Goal: Check status: Check status

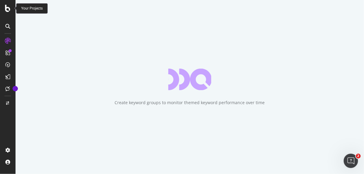
click at [11, 11] on div at bounding box center [8, 8] width 14 height 7
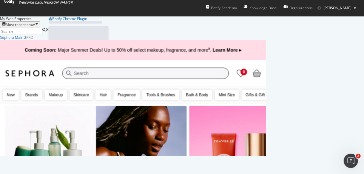
scroll to position [116, 261]
click at [26, 40] on div "Sephora Main 2" at bounding box center [13, 37] width 26 height 5
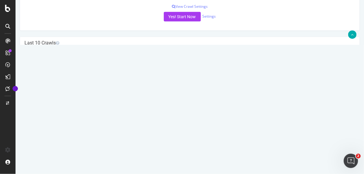
scroll to position [159, 0]
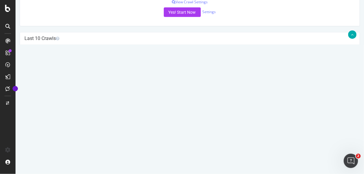
click at [52, 68] on link "[DATE] report" at bounding box center [40, 68] width 23 height 5
